Goal: Task Accomplishment & Management: Complete application form

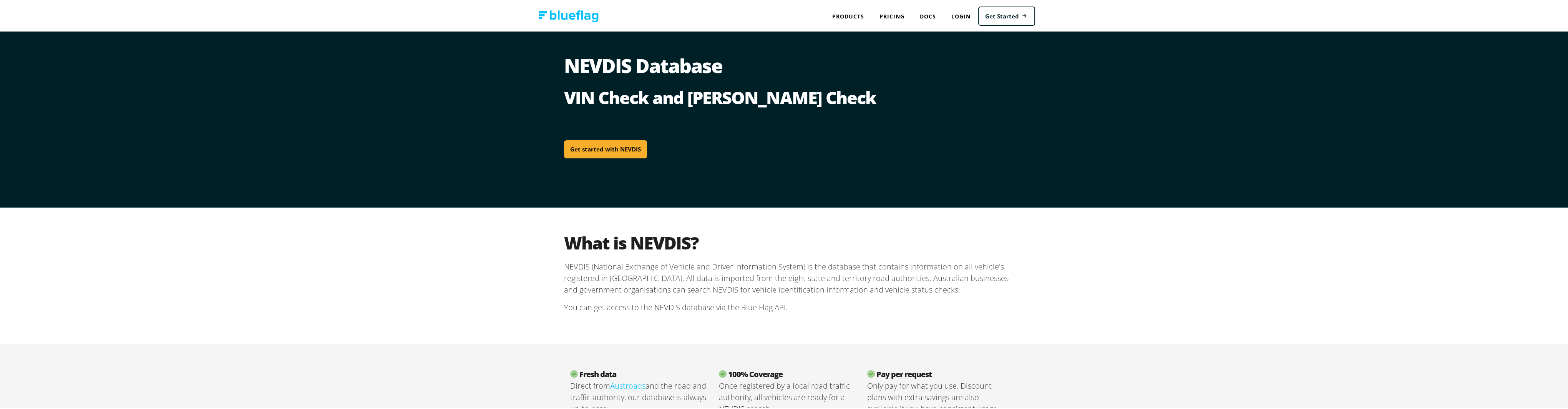
click at [611, 148] on link "Get started with NEVDIS" at bounding box center [605, 149] width 83 height 18
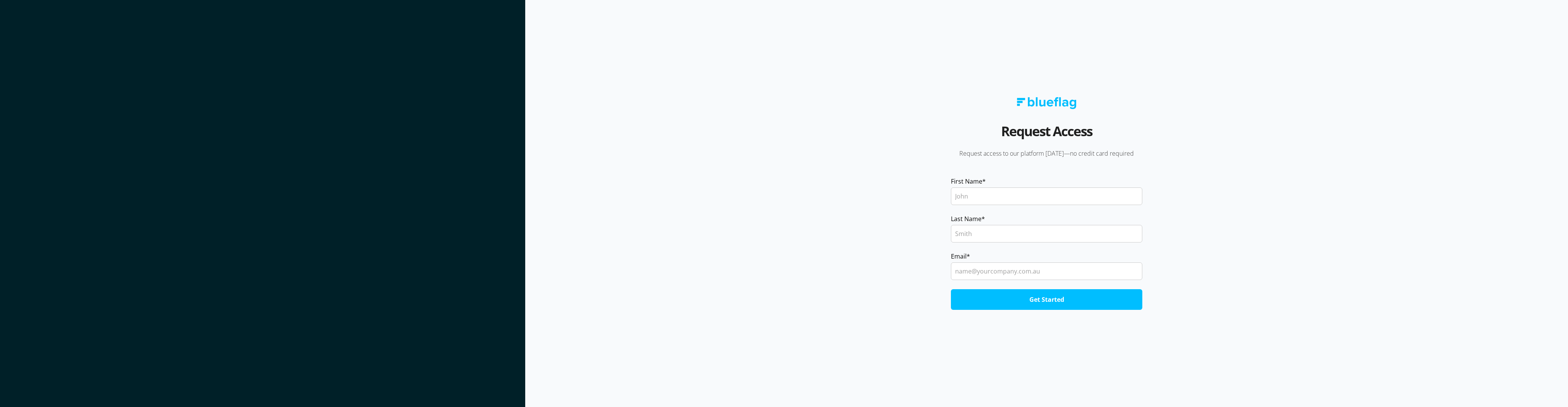
click at [1003, 194] on input "First Name *" at bounding box center [1046, 196] width 191 height 18
type input "Alex"
type input "Butterfield"
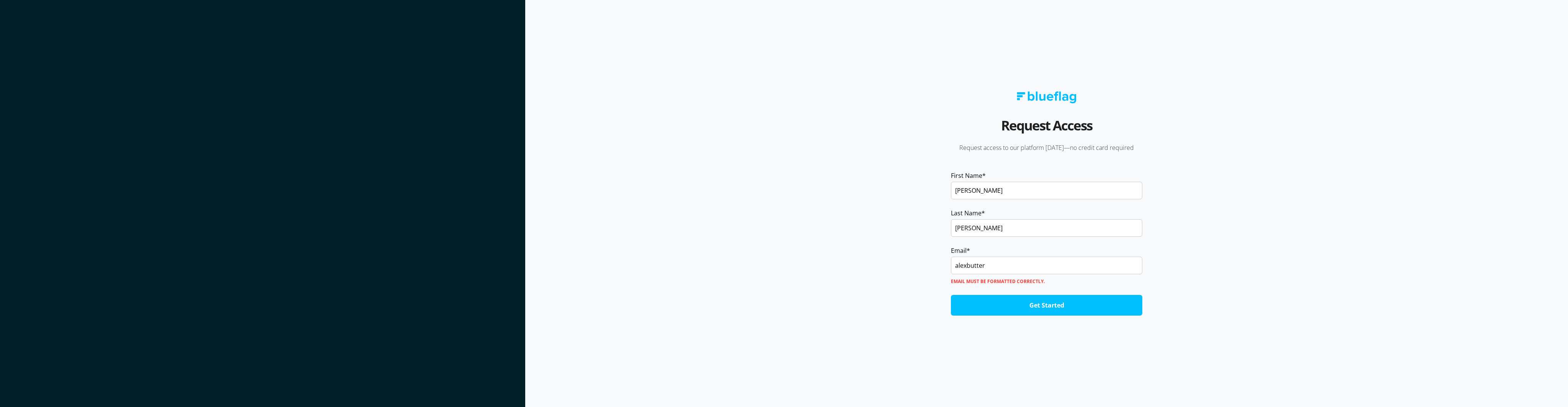
type input "alexbutterfield497@gmail.com"
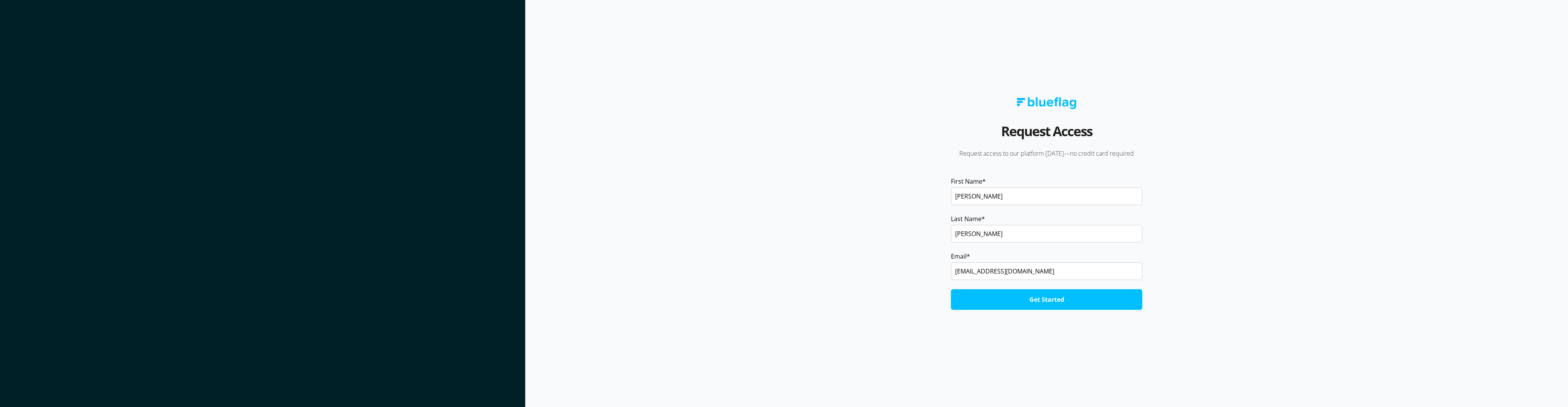
click at [1026, 304] on input "Get Started" at bounding box center [1046, 299] width 191 height 21
